Goal: Task Accomplishment & Management: Manage account settings

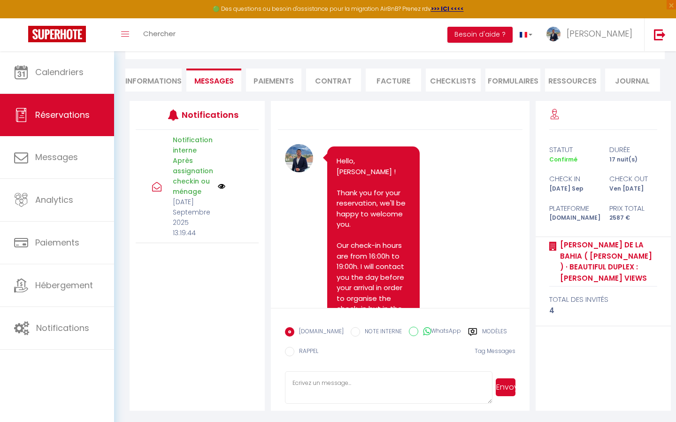
scroll to position [514, 0]
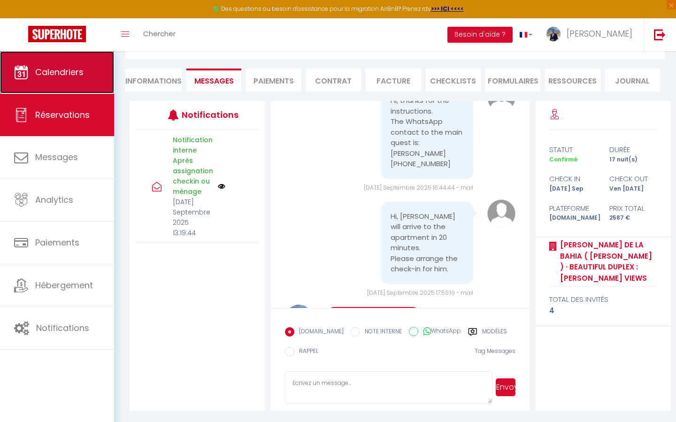
click at [86, 89] on link "Calendriers" at bounding box center [57, 72] width 114 height 42
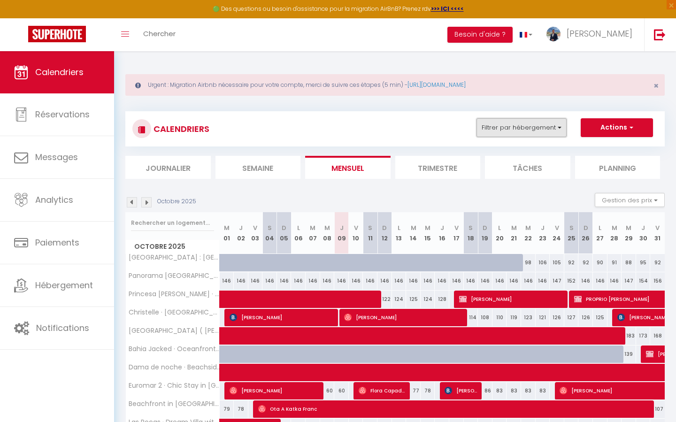
click at [541, 125] on button "Filtrer par hébergement" at bounding box center [521, 127] width 90 height 19
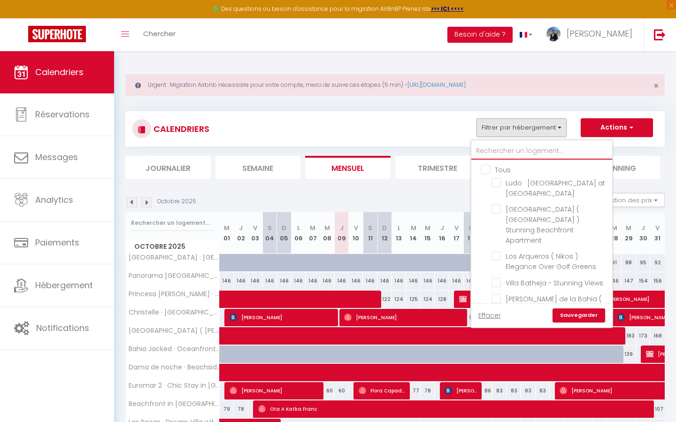
click at [529, 151] on input "text" at bounding box center [541, 151] width 141 height 17
type input "d"
checkbox input "false"
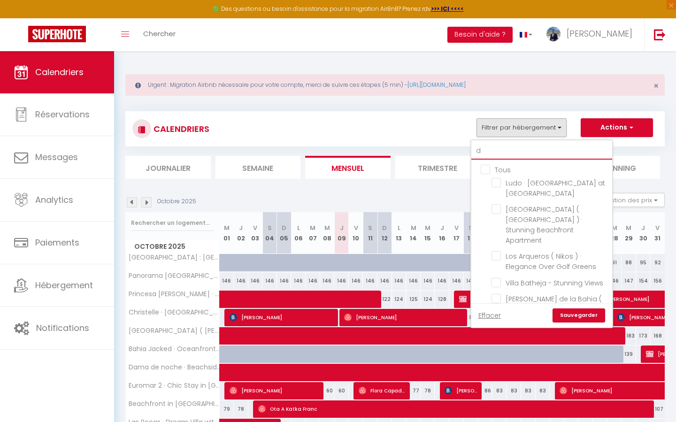
checkbox input "false"
type input "da"
checkbox input "false"
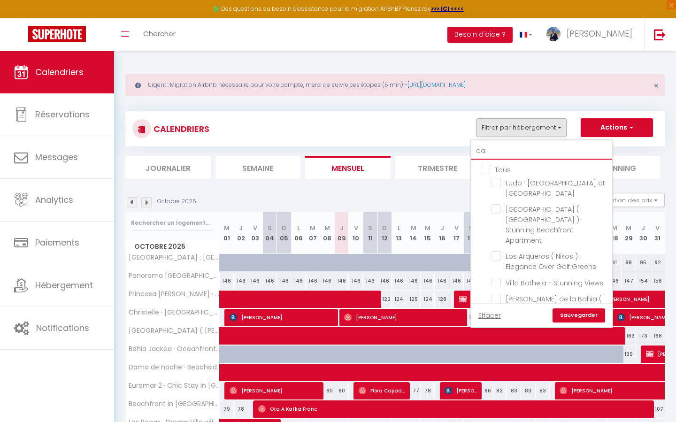
checkbox input "false"
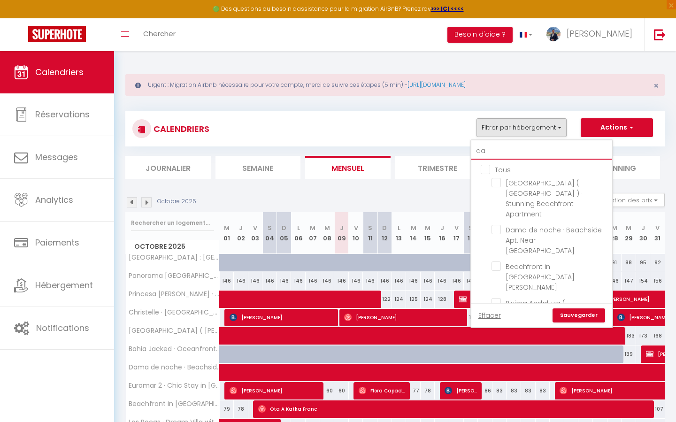
type input "dal"
checkbox input "false"
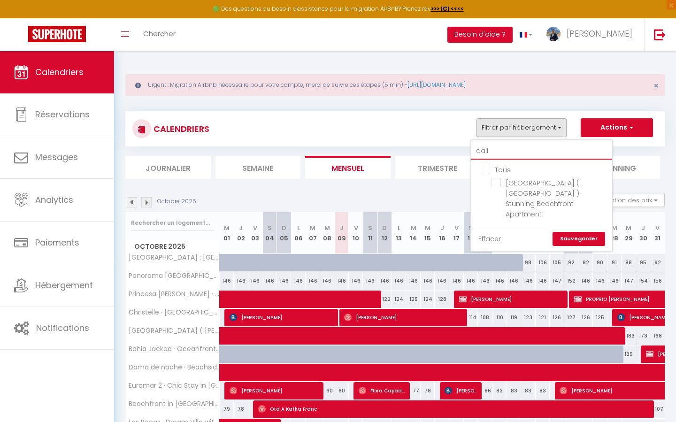
type input "dalic"
checkbox input "false"
type input "[PERSON_NAME]"
checkbox input "false"
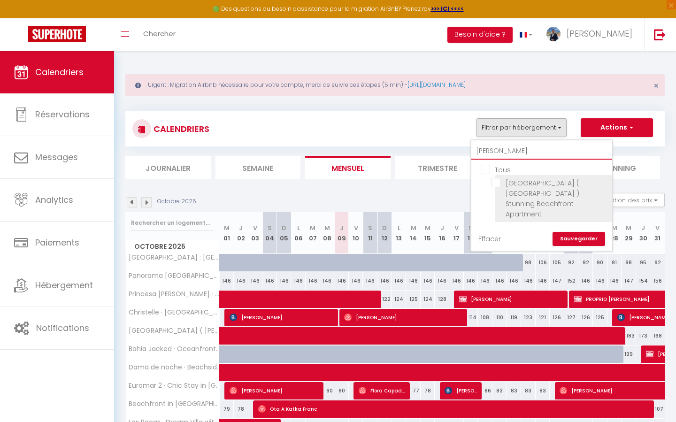
type input "[PERSON_NAME]"
click at [496, 184] on input "[GEOGRAPHIC_DATA] ( [GEOGRAPHIC_DATA] ) · Stunning Beachfront Apartment" at bounding box center [549, 182] width 117 height 9
checkbox input "true"
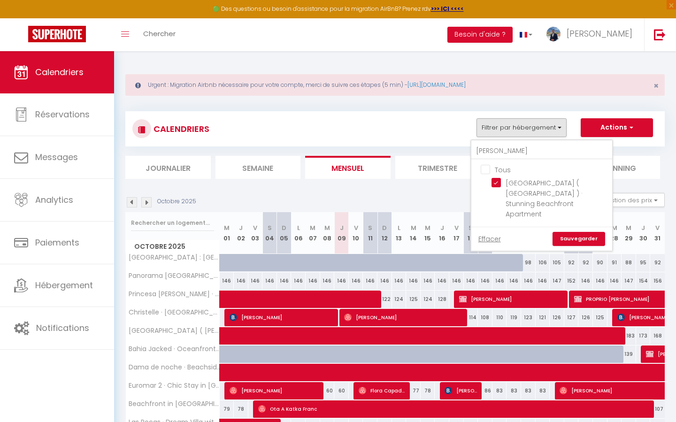
click at [575, 232] on link "Sauvegarder" at bounding box center [579, 239] width 53 height 14
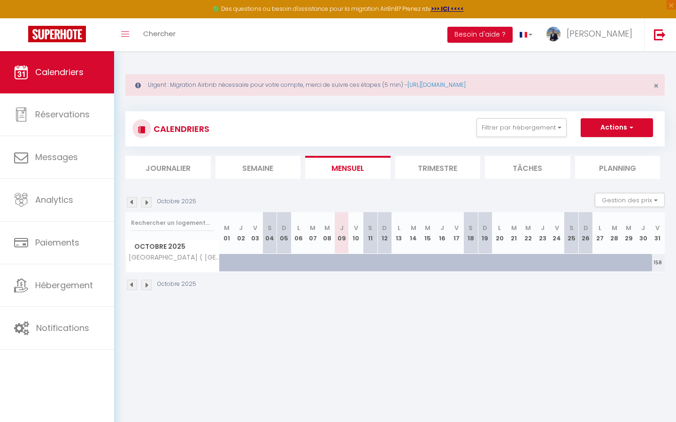
click at [133, 202] on img at bounding box center [132, 202] width 10 height 10
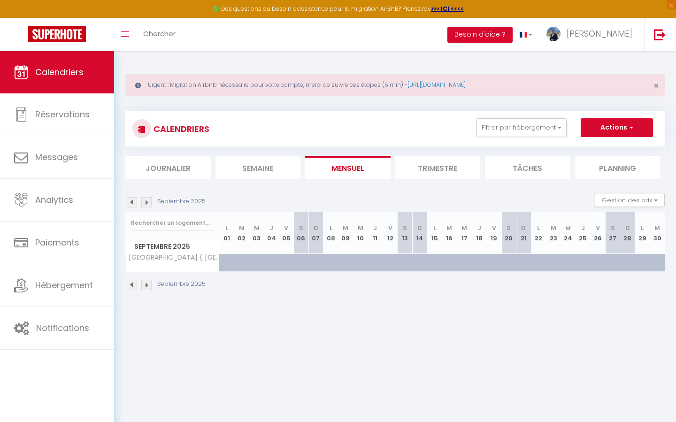
click at [133, 202] on img at bounding box center [132, 202] width 10 height 10
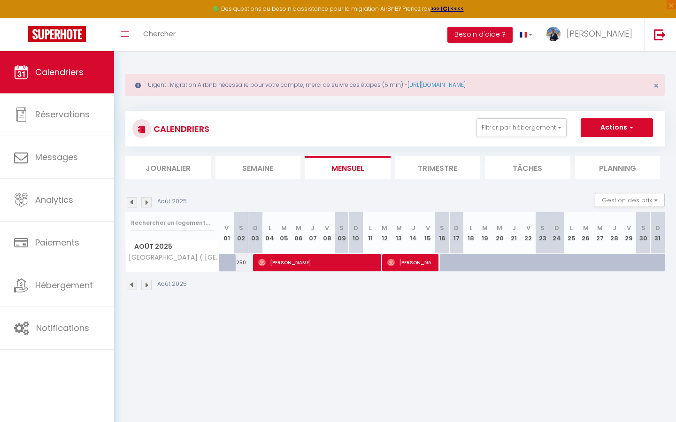
click at [133, 202] on img at bounding box center [132, 202] width 10 height 10
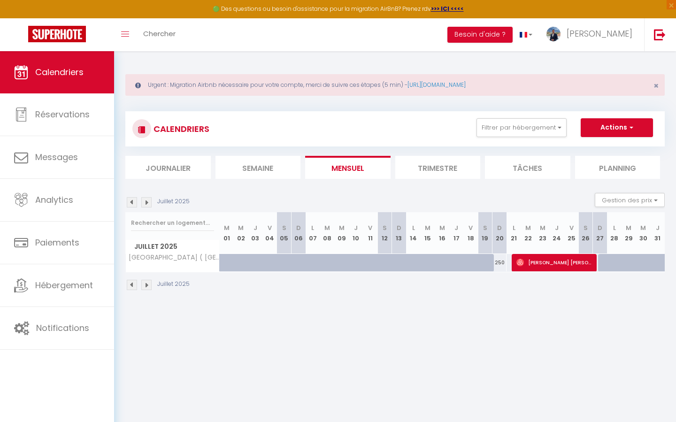
click at [149, 203] on img at bounding box center [146, 202] width 10 height 10
